Goal: Task Accomplishment & Management: Manage account settings

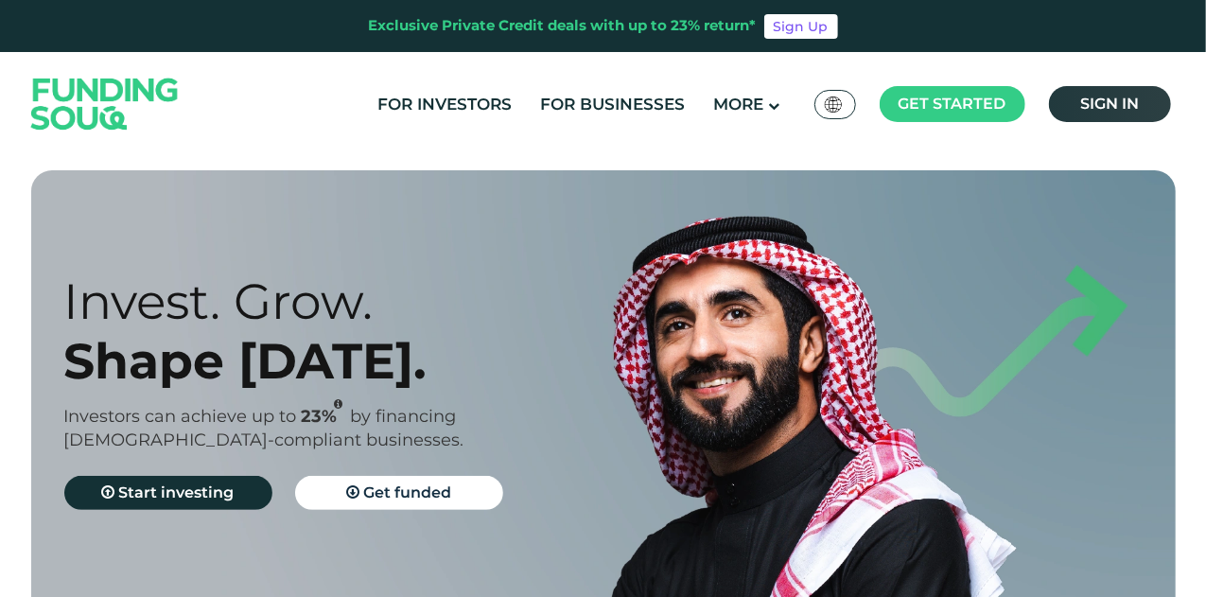
click at [1071, 107] on link "Sign in" at bounding box center [1110, 104] width 122 height 36
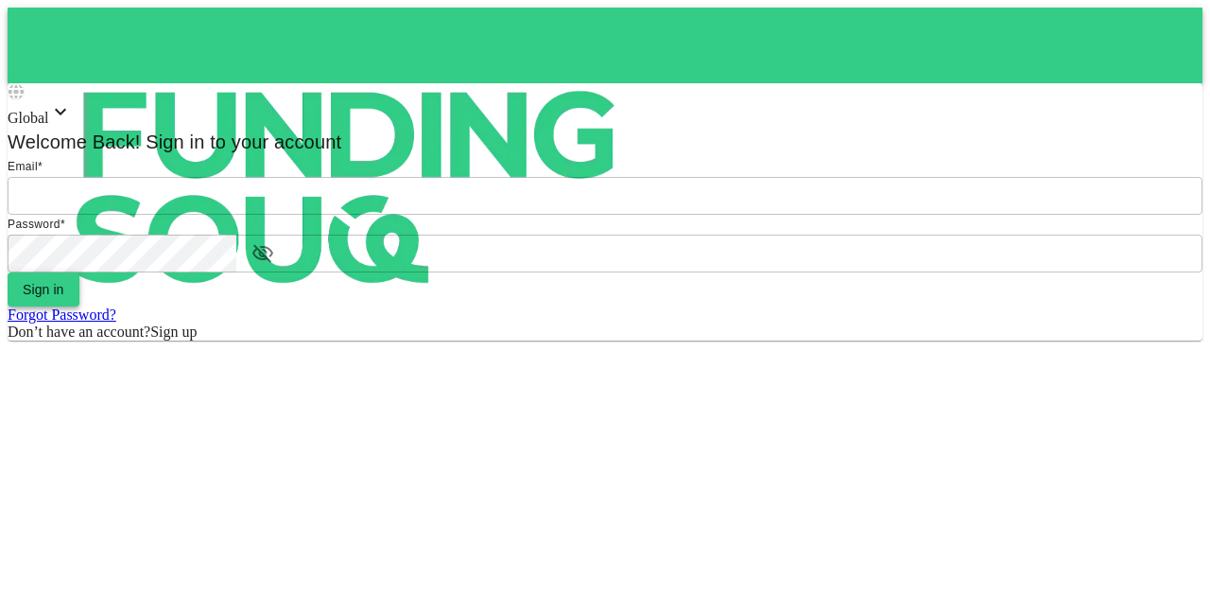
type input "[EMAIL_ADDRESS][PERSON_NAME][DOMAIN_NAME]"
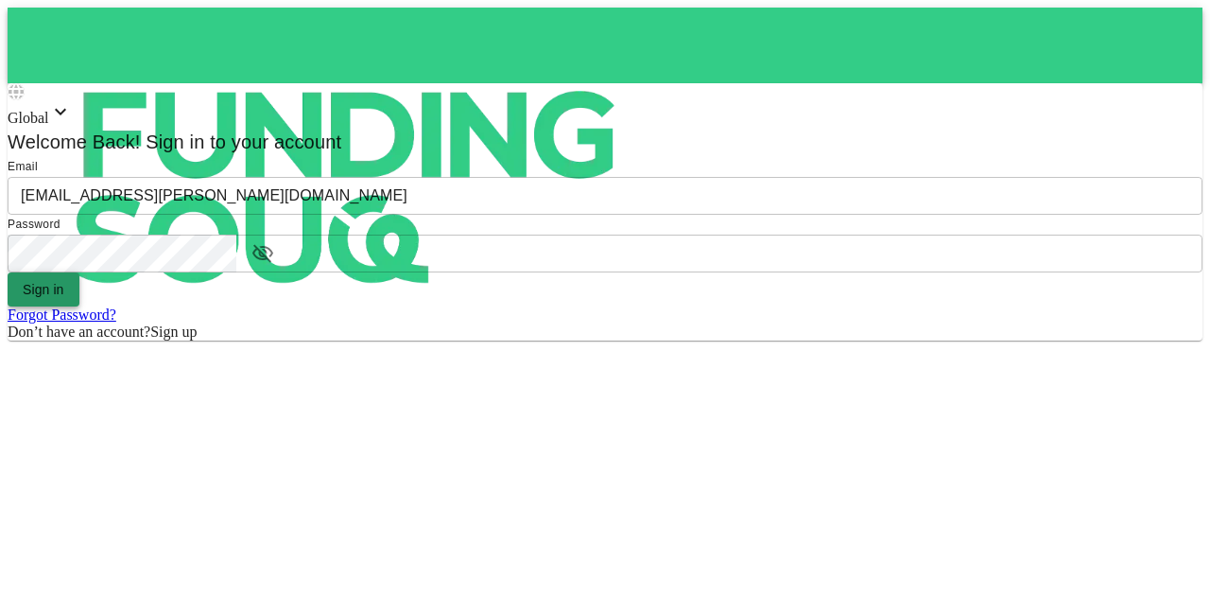
click at [79, 306] on button "Sign in" at bounding box center [44, 289] width 72 height 34
